Goal: Transaction & Acquisition: Purchase product/service

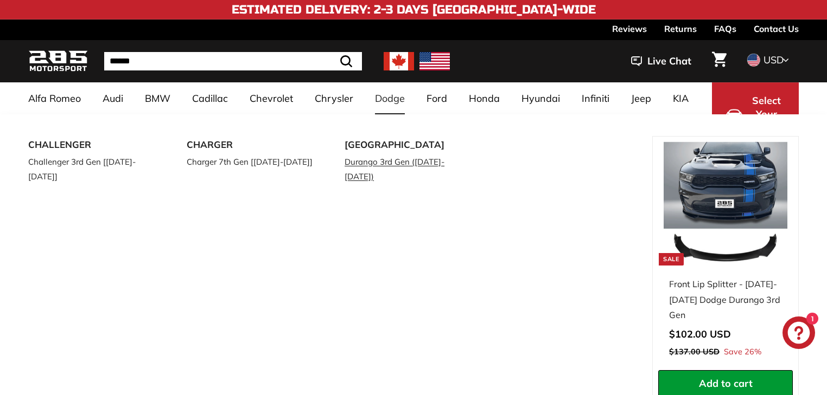
click at [376, 155] on link "Durango 3rd Gen ([DATE]-[DATE])" at bounding box center [408, 169] width 128 height 30
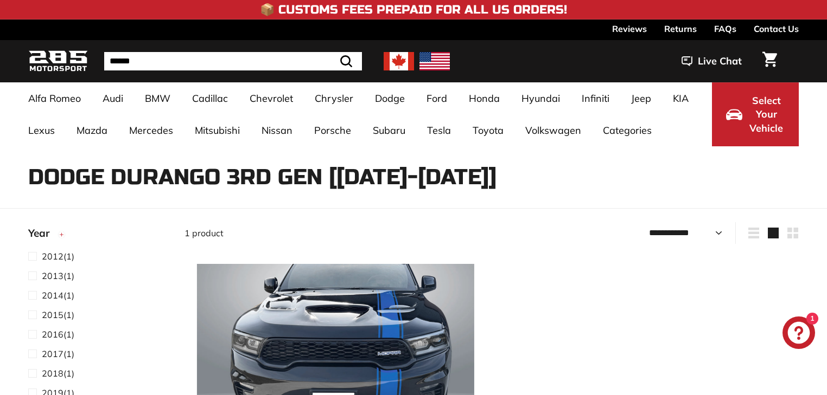
select select "**********"
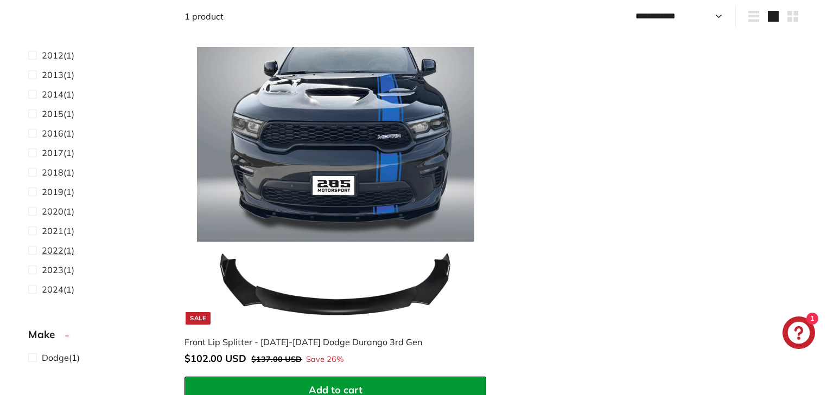
scroll to position [43, 0]
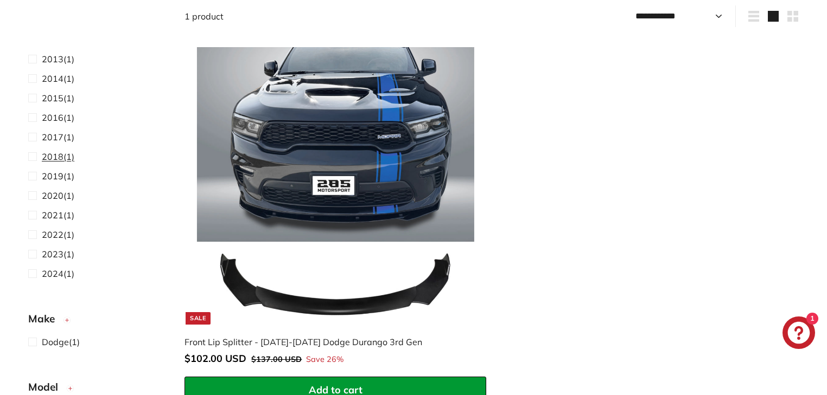
click at [56, 158] on span "2018" at bounding box center [53, 156] width 22 height 11
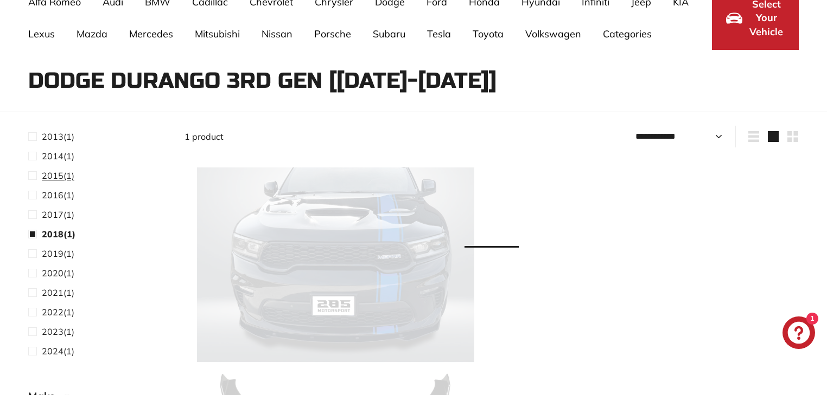
scroll to position [71, 0]
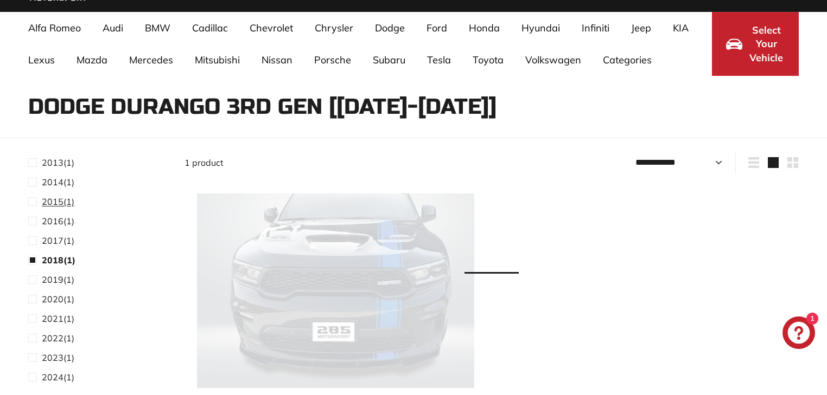
select select "**********"
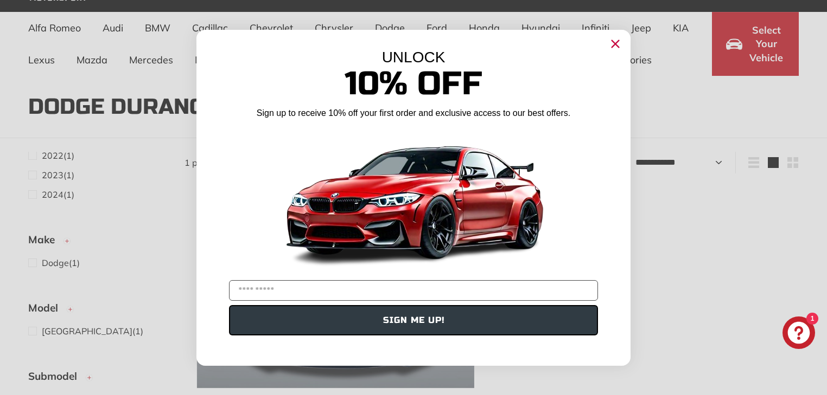
scroll to position [114, 0]
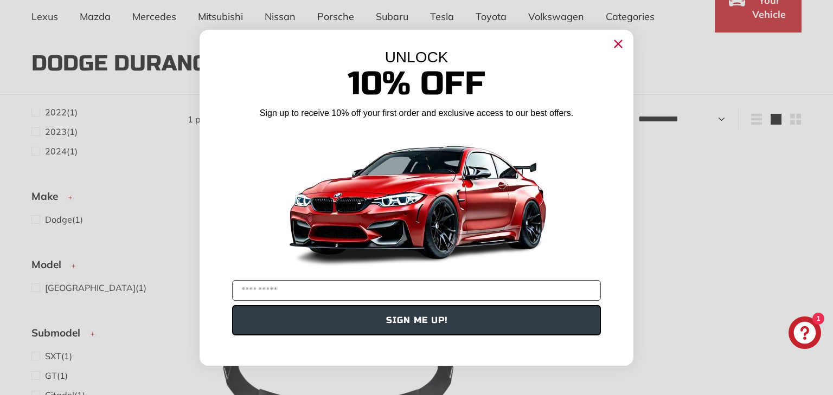
click at [618, 44] on icon "Close dialog" at bounding box center [618, 43] width 7 height 7
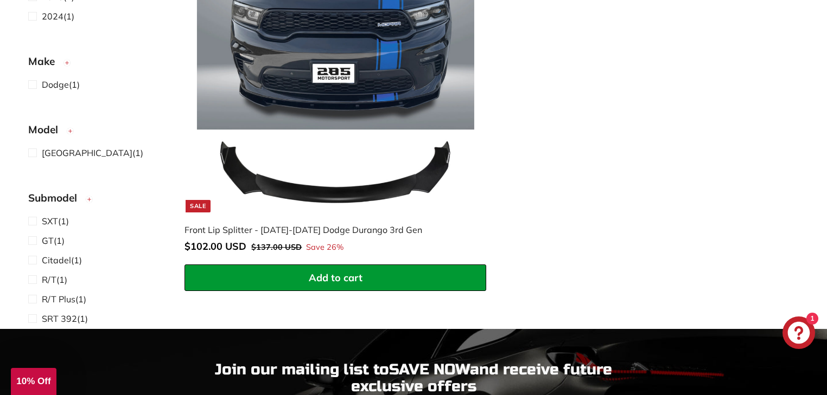
scroll to position [331, 0]
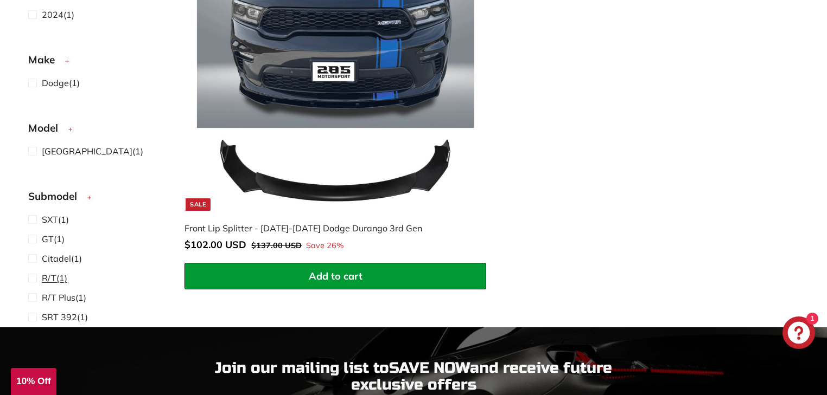
click at [54, 273] on span "R/T" at bounding box center [49, 278] width 15 height 11
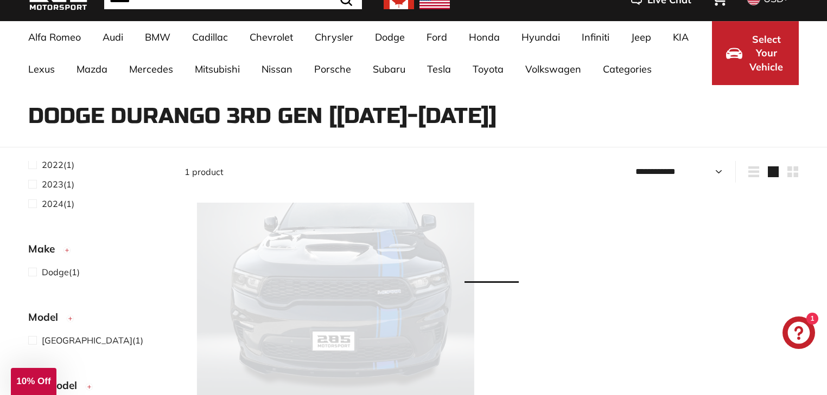
select select "**********"
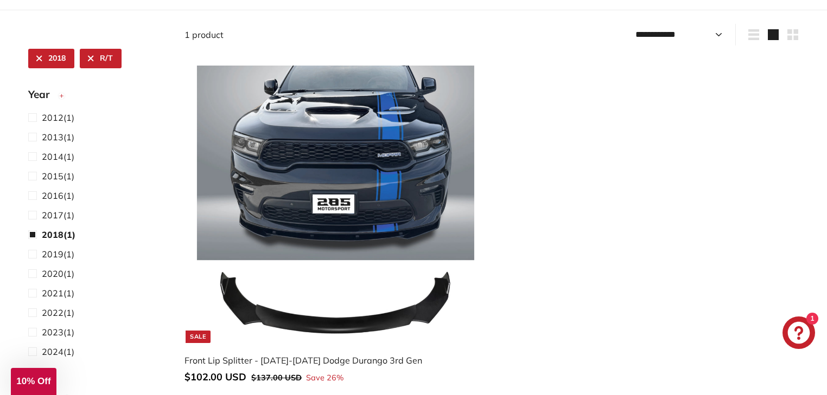
scroll to position [235, 0]
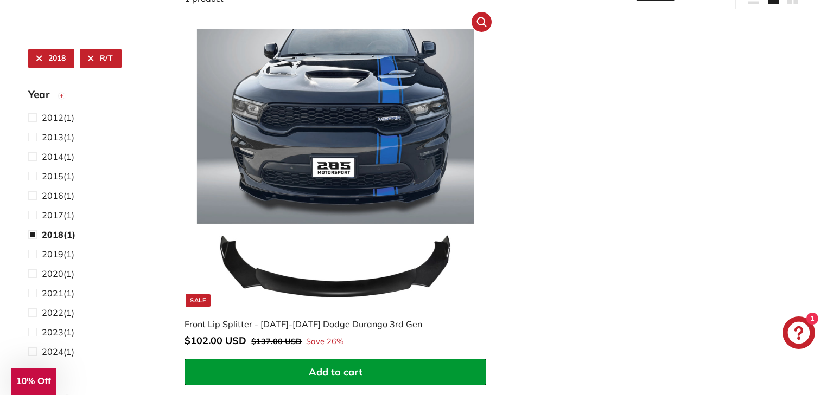
click at [362, 286] on img at bounding box center [335, 167] width 277 height 277
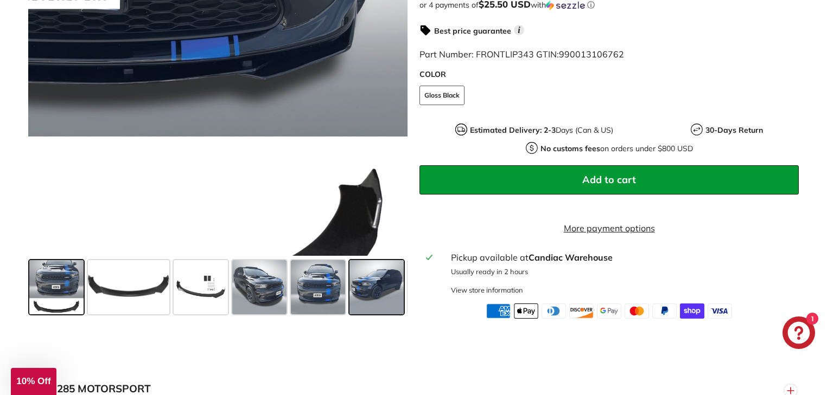
scroll to position [347, 0]
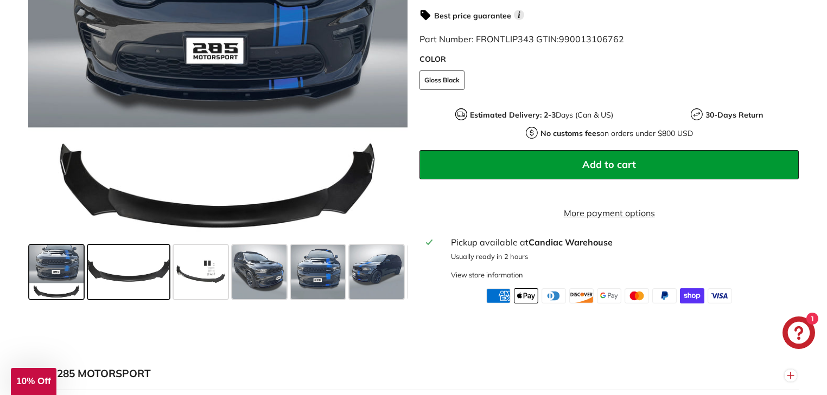
click at [97, 280] on span at bounding box center [128, 272] width 81 height 54
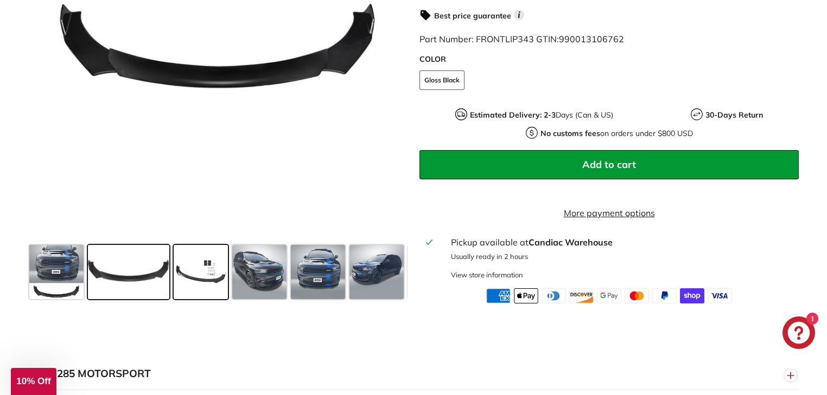
click at [191, 277] on span at bounding box center [201, 272] width 54 height 54
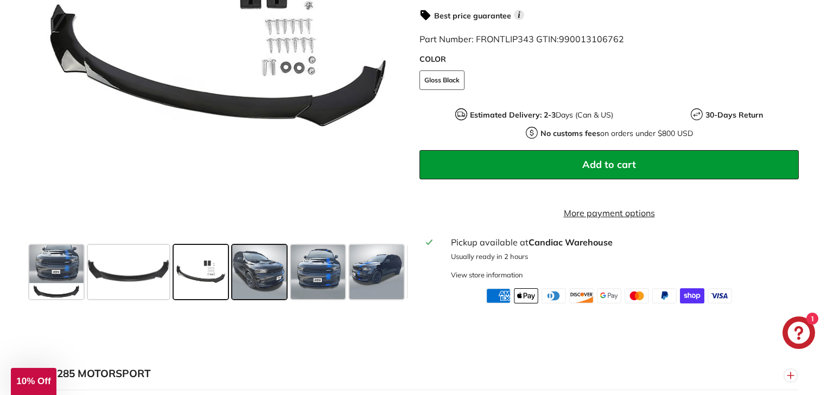
click at [252, 276] on span at bounding box center [259, 272] width 54 height 54
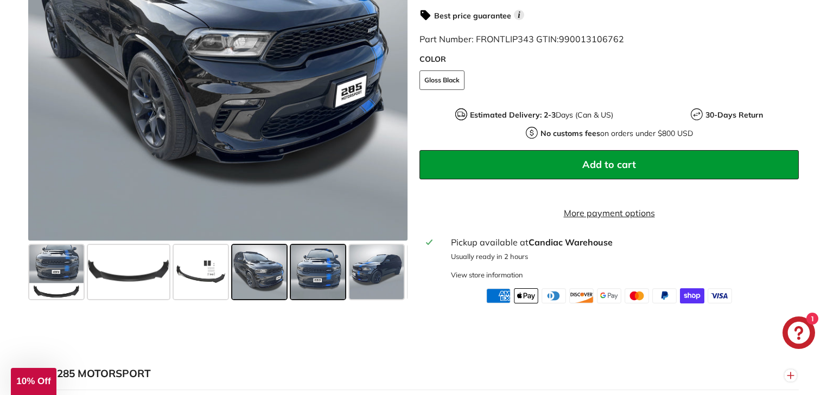
click at [322, 278] on span at bounding box center [318, 272] width 54 height 54
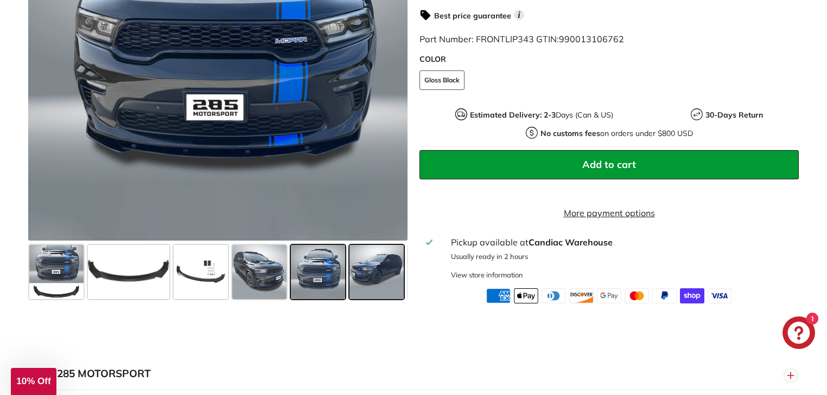
click at [360, 279] on span at bounding box center [376, 272] width 54 height 54
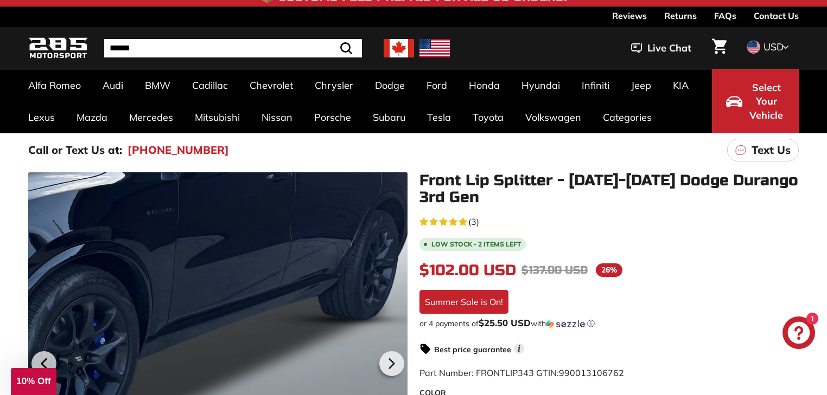
scroll to position [0, 0]
